Goal: Transaction & Acquisition: Purchase product/service

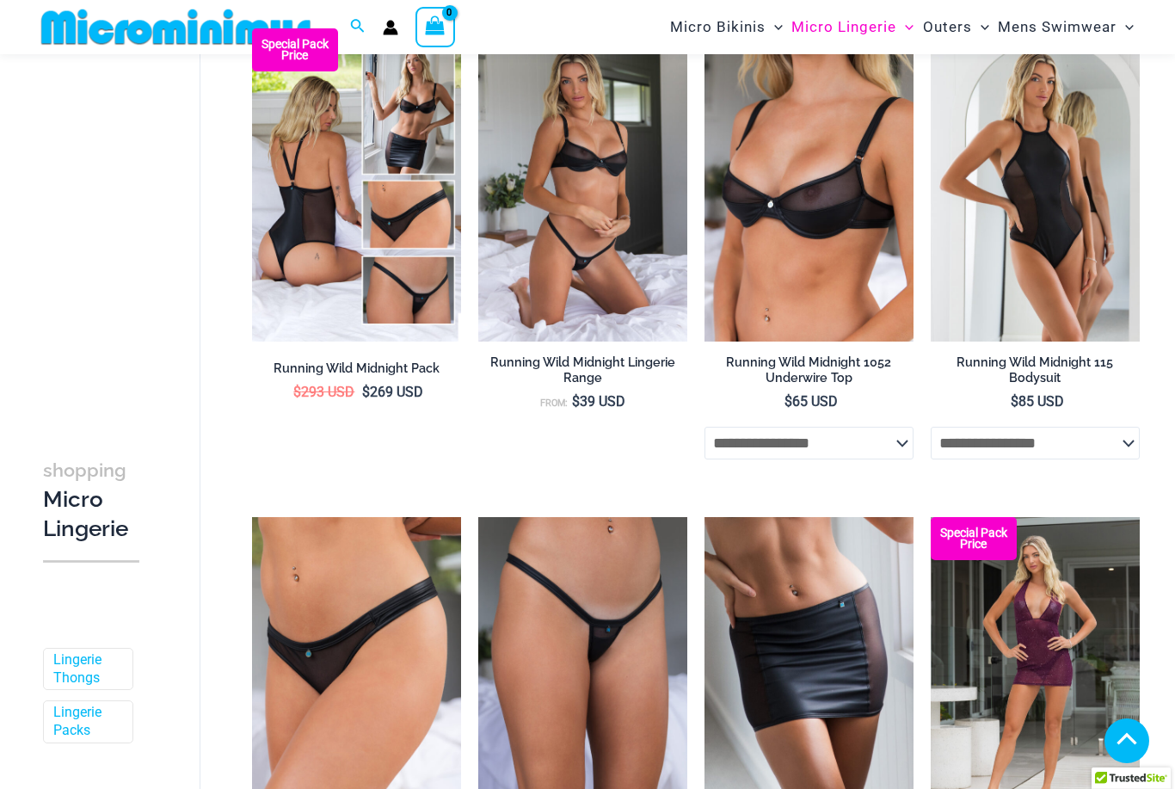
scroll to position [722, 0]
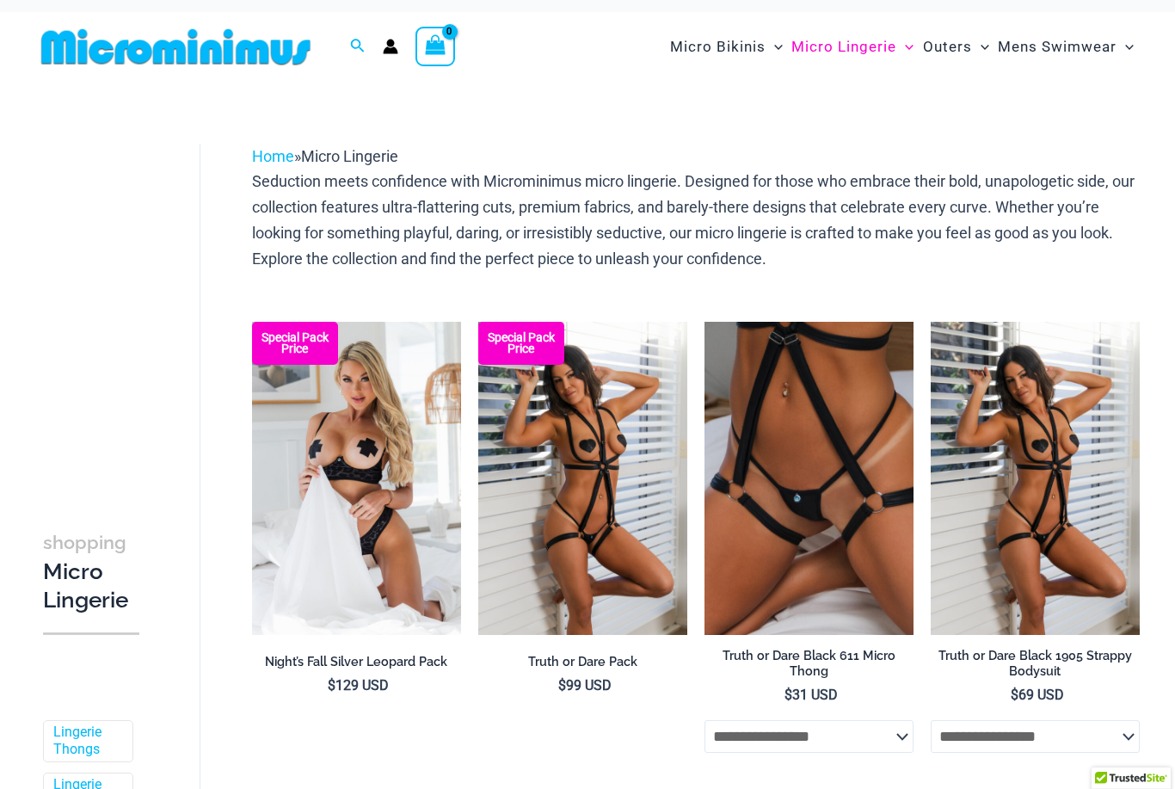
scroll to position [11, 0]
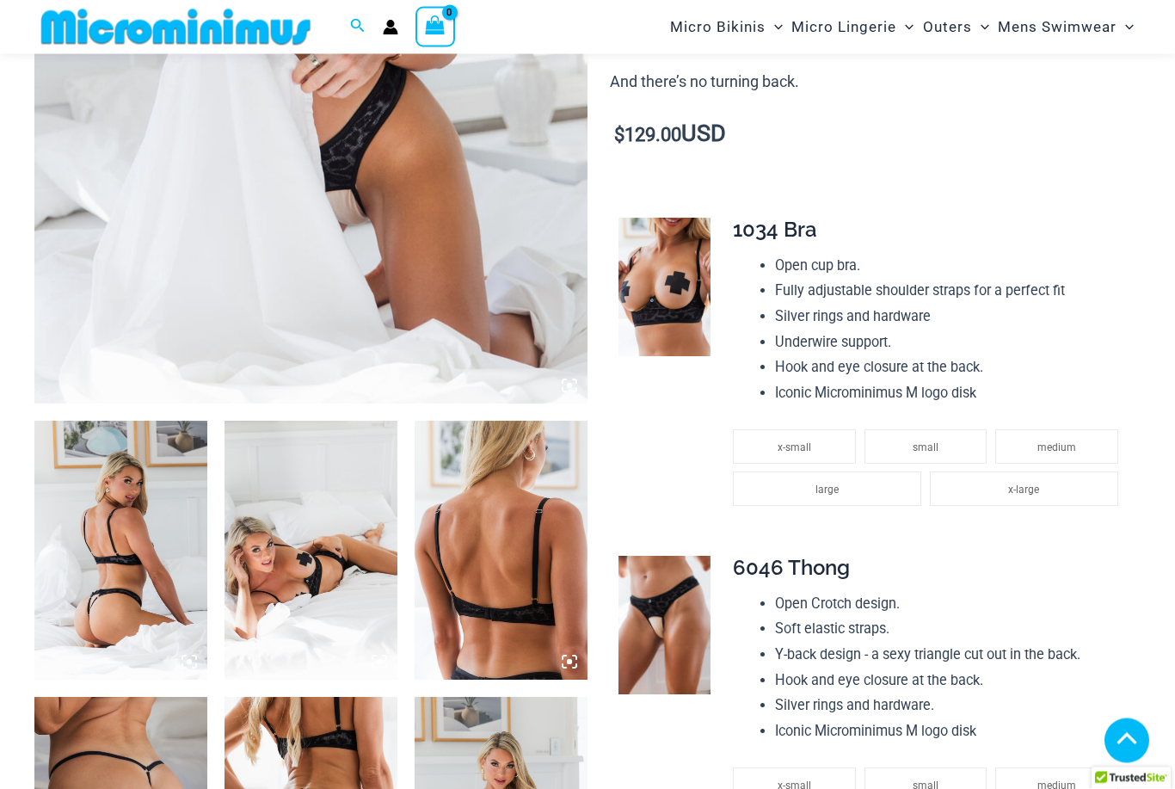
scroll to position [583, 0]
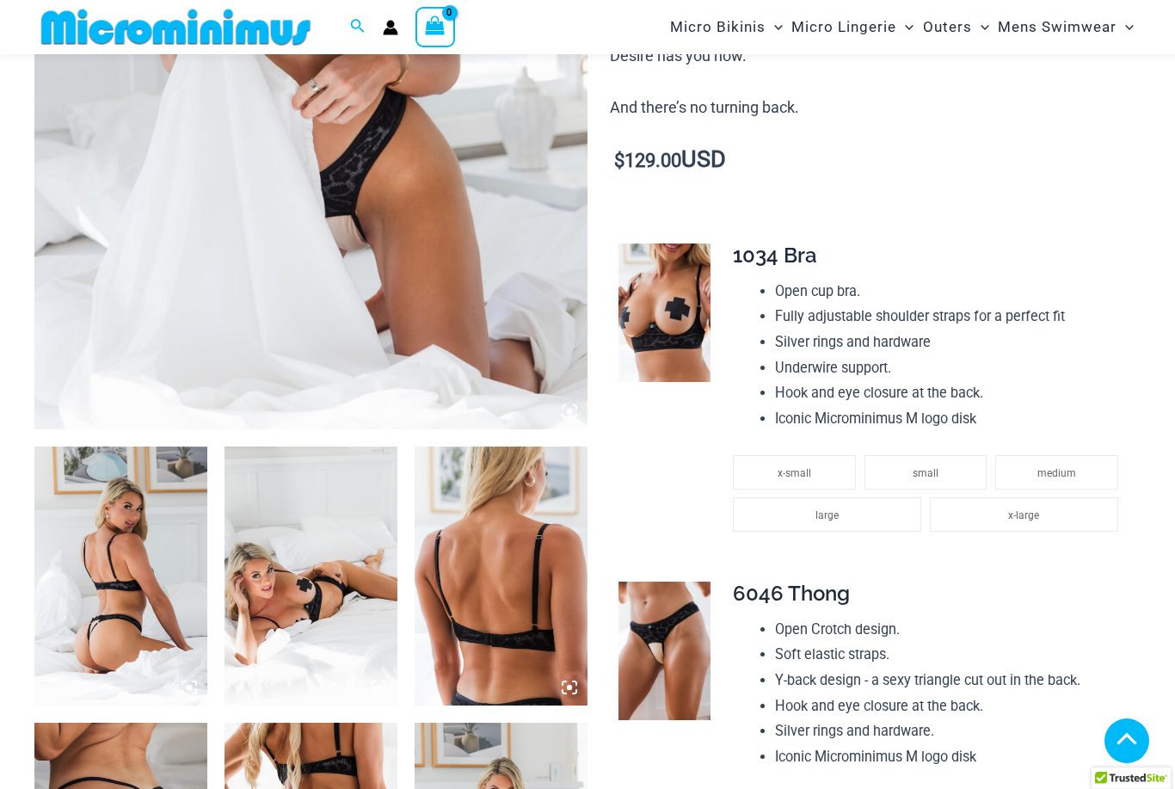
scroll to position [558, 0]
